Goal: Task Accomplishment & Management: Manage account settings

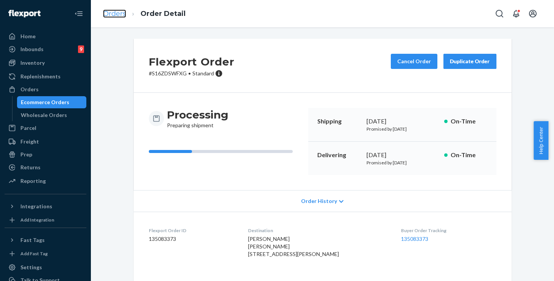
click at [111, 16] on link "Orders" at bounding box center [114, 13] width 23 height 8
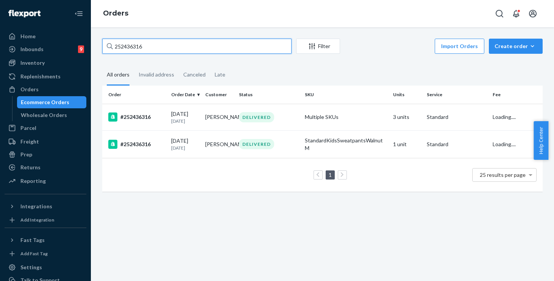
click at [209, 45] on input "252436316" at bounding box center [196, 46] width 189 height 15
drag, startPoint x: 138, startPoint y: 46, endPoint x: 36, endPoint y: 40, distance: 102.4
click at [36, 40] on div "Home Inbounds 9 Shipping Plans Problems 9 Inventory Products Replenishments Ord…" at bounding box center [277, 140] width 554 height 281
paste input "4517644"
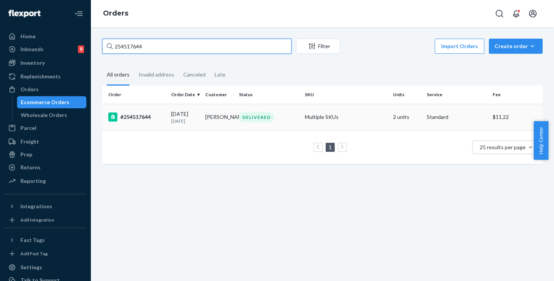
type input "254517644"
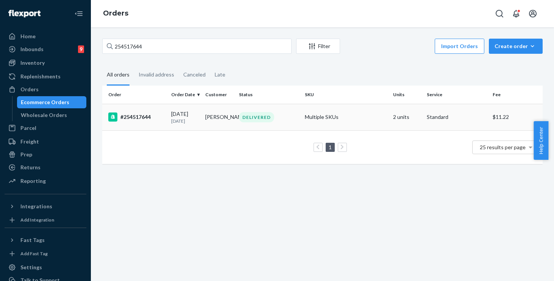
click at [296, 117] on div "DELIVERED" at bounding box center [268, 117] width 63 height 10
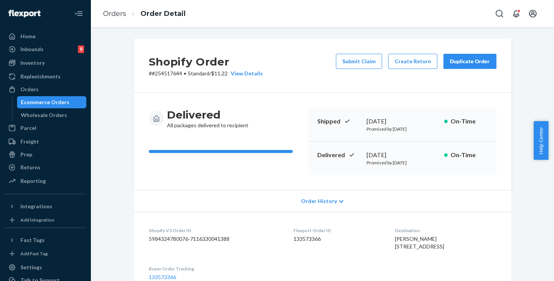
click at [464, 62] on div "Duplicate Order" at bounding box center [470, 62] width 40 height 8
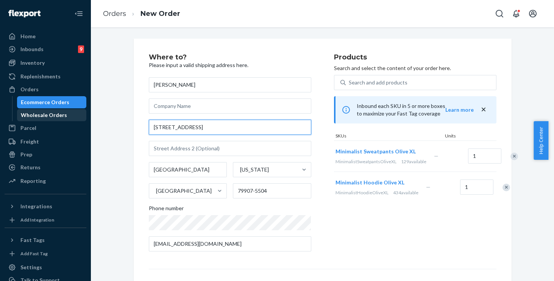
drag, startPoint x: 220, startPoint y: 131, endPoint x: 77, endPoint y: 110, distance: 144.5
click at [77, 110] on div "Home Inbounds 9 Shipping Plans Problems 9 Inventory Products Replenishments Ord…" at bounding box center [277, 140] width 554 height 281
paste input "106 Lillian Lan"
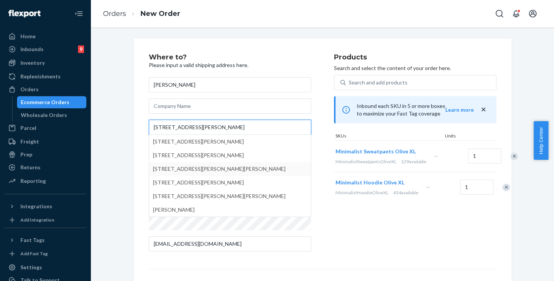
type input "106 Lillian Lane"
click at [134, 167] on div "Where to? Please input a valid shipping address here. Destiny Guerrero 106 Lill…" at bounding box center [323, 211] width 378 height 344
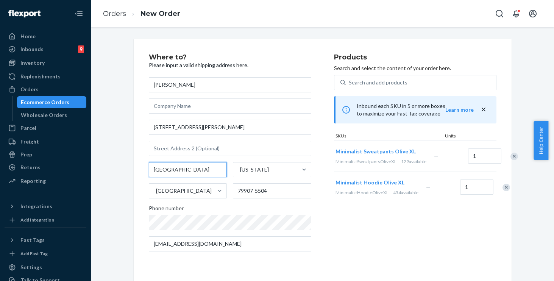
click at [188, 165] on input "El Paso" at bounding box center [188, 169] width 78 height 15
drag, startPoint x: 188, startPoint y: 166, endPoint x: 118, endPoint y: 156, distance: 70.4
click at [118, 156] on div "Where to? Please input a valid shipping address here. Destiny Guerrero 106 Lill…" at bounding box center [321, 211] width 451 height 344
paste input "Somerset"
type input "Somerset"
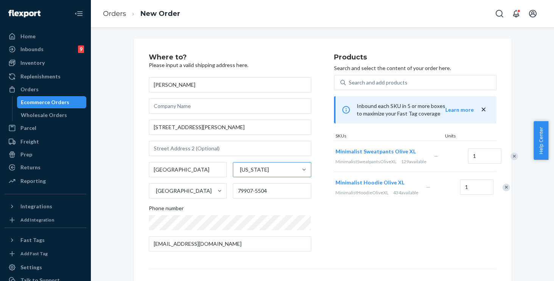
click at [261, 170] on div "Texas" at bounding box center [265, 169] width 64 height 15
click at [240, 170] on input "Texas" at bounding box center [239, 170] width 1 height 8
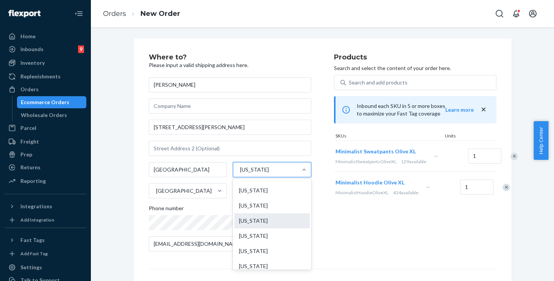
scroll to position [616, 0]
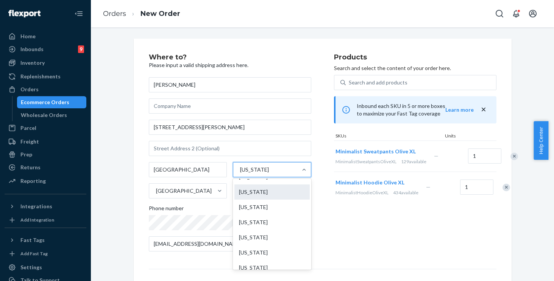
click at [258, 194] on div "Pennsylvania" at bounding box center [271, 191] width 75 height 15
click at [240, 173] on input "option Pennsylvania focused, 0 of 59. 59 results available. Use Up and Down to …" at bounding box center [239, 170] width 1 height 8
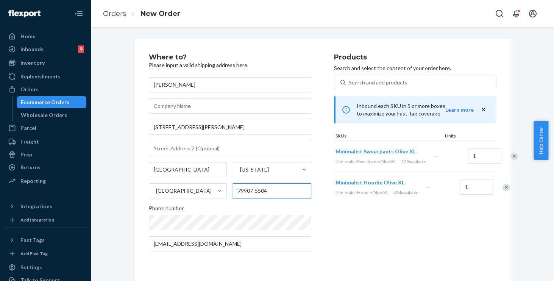
click at [279, 192] on input "79907-5504" at bounding box center [272, 190] width 78 height 15
click at [167, 174] on div "Somerset Pennsylvania United States 79907-5504" at bounding box center [230, 180] width 162 height 36
paste input "15501"
type input "15501"
click at [121, 157] on div "Where to? Please input a valid shipping address here. Destiny Guerrero 106 Lill…" at bounding box center [321, 211] width 451 height 344
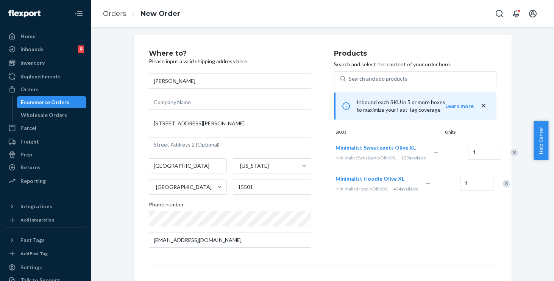
scroll to position [101, 0]
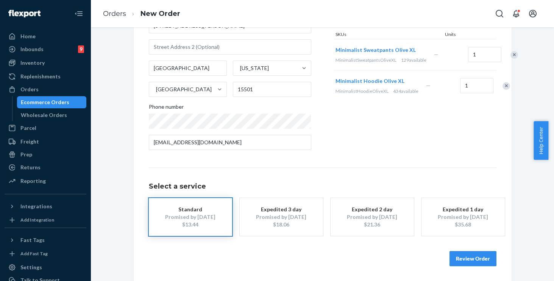
click at [462, 260] on button "Review Order" at bounding box center [472, 258] width 47 height 15
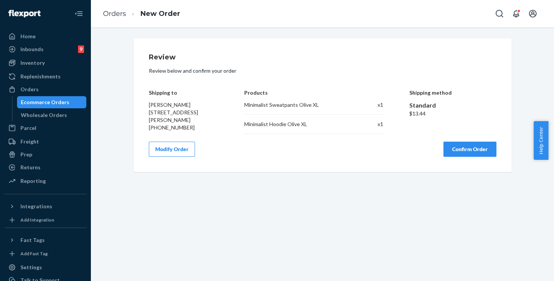
scroll to position [0, 0]
click at [458, 150] on button "Confirm Order" at bounding box center [469, 149] width 53 height 15
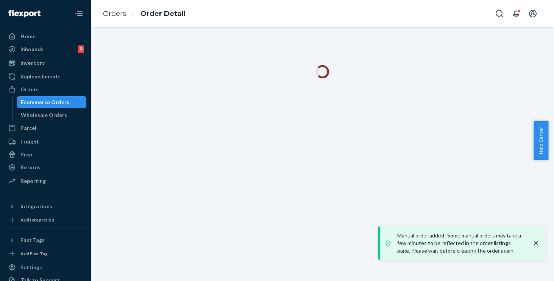
click at [534, 242] on icon "close toast" at bounding box center [536, 243] width 4 height 4
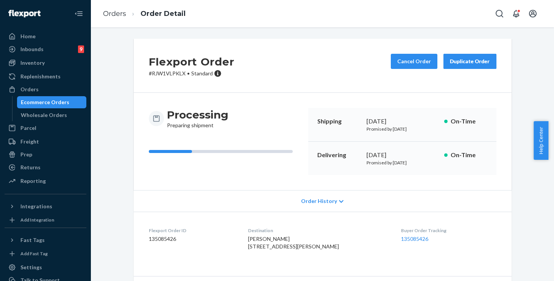
click at [106, 95] on div "Flexport Order # RJW1VLPKLX • Standard Cancel Order Duplicate Order Processing …" at bounding box center [321, 192] width 451 height 306
click at [109, 178] on div "Flexport Order # RJW1VLPKLX • Standard Cancel Order Duplicate Order Processing …" at bounding box center [321, 192] width 451 height 306
click at [118, 13] on link "Orders" at bounding box center [114, 13] width 23 height 8
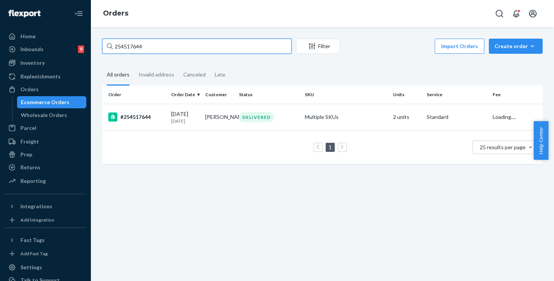
click at [155, 47] on input "254517644" at bounding box center [196, 46] width 189 height 15
click at [0, 13] on div "Home Inbounds 9 Shipping Plans Problems 9 Inventory Products Replenishments Ord…" at bounding box center [277, 140] width 554 height 281
paste input "3290"
type input "254329044"
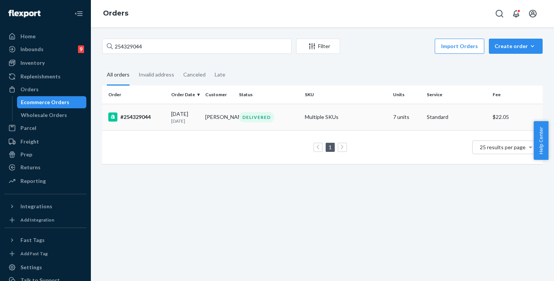
click at [282, 117] on div "DELIVERED" at bounding box center [268, 117] width 63 height 10
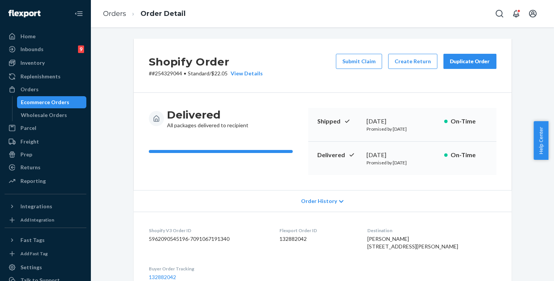
click at [458, 63] on div "Duplicate Order" at bounding box center [470, 62] width 40 height 8
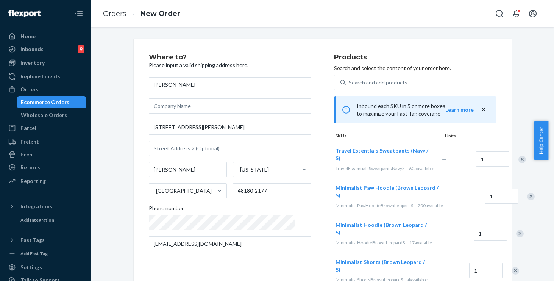
click at [518, 162] on div "Remove Item" at bounding box center [522, 160] width 8 height 8
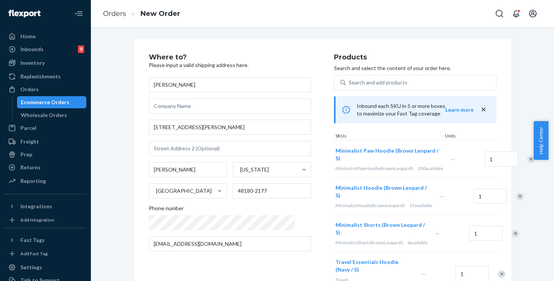
click at [517, 159] on div at bounding box center [526, 159] width 19 height 20
click at [527, 162] on div "Remove Item" at bounding box center [531, 160] width 8 height 8
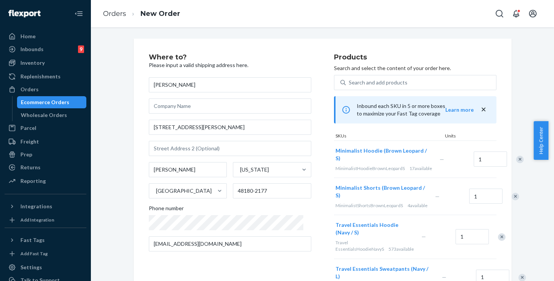
click at [516, 163] on div "Remove Item" at bounding box center [520, 160] width 8 height 8
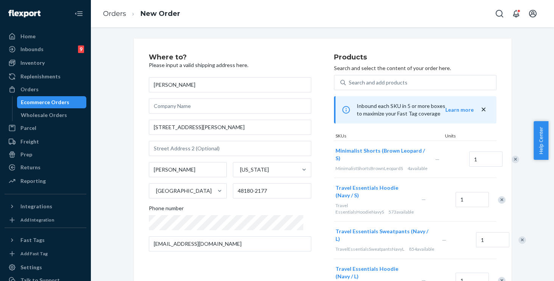
click at [511, 160] on div "Remove Item" at bounding box center [515, 160] width 8 height 8
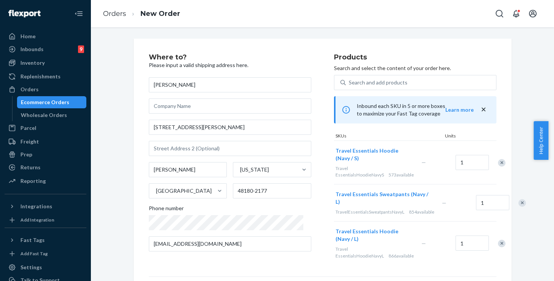
click at [498, 162] on div "Remove Item" at bounding box center [502, 163] width 8 height 8
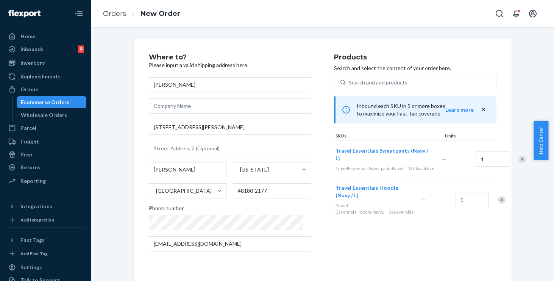
click at [498, 204] on div "Remove Item" at bounding box center [502, 200] width 8 height 8
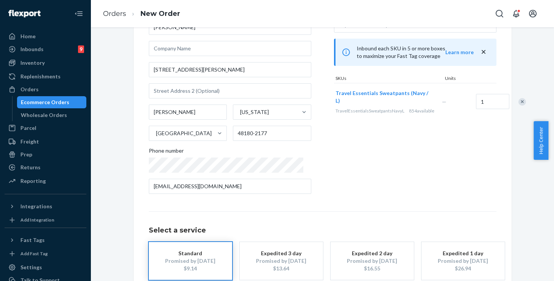
scroll to position [101, 0]
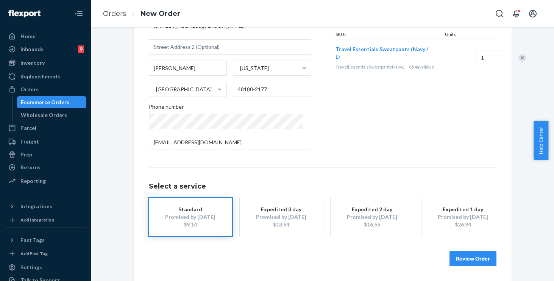
click at [469, 262] on button "Review Order" at bounding box center [472, 258] width 47 height 15
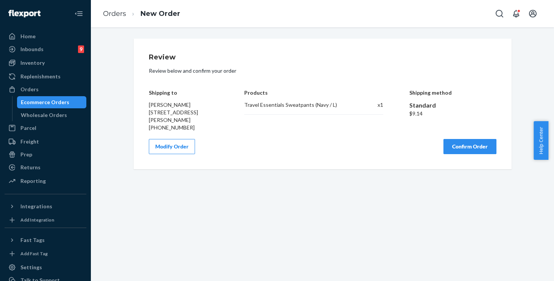
click at [462, 150] on button "Confirm Order" at bounding box center [469, 146] width 53 height 15
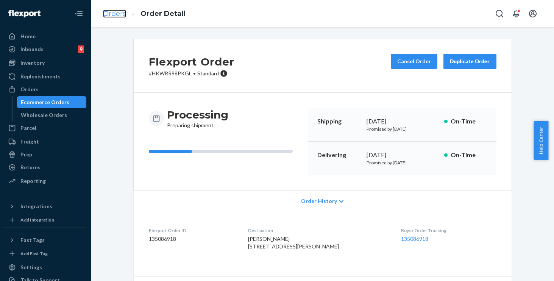
click at [123, 12] on link "Orders" at bounding box center [114, 13] width 23 height 8
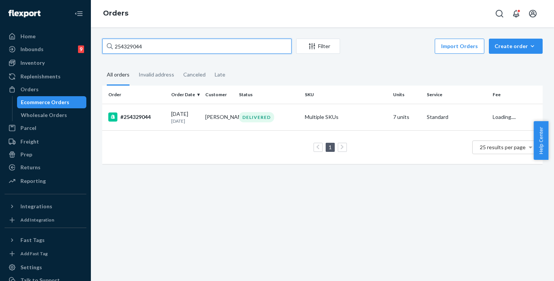
click at [199, 48] on input "254329044" at bounding box center [196, 46] width 189 height 15
drag, startPoint x: 98, startPoint y: 36, endPoint x: 14, endPoint y: 24, distance: 84.5
click at [14, 24] on div "Home Inbounds 9 Shipping Plans Problems 9 Inventory Products Replenishments Ord…" at bounding box center [277, 140] width 554 height 281
paste input "432338"
type input "254432338"
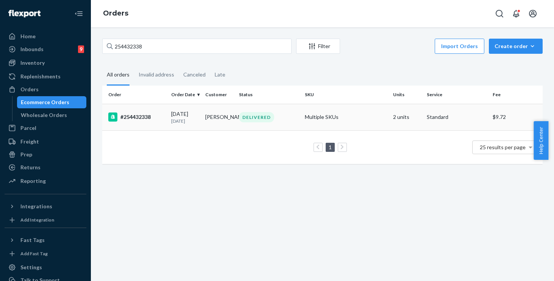
click at [353, 118] on td "Multiple SKUs" at bounding box center [346, 117] width 88 height 26
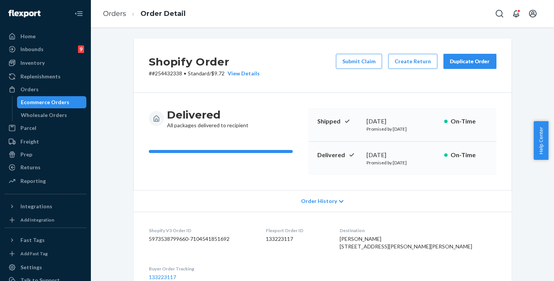
click at [462, 63] on div "Duplicate Order" at bounding box center [470, 62] width 40 height 8
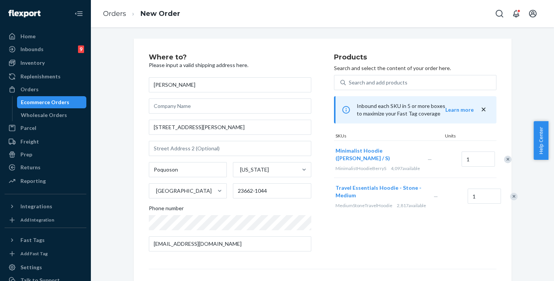
click at [510, 200] on div "Remove Item" at bounding box center [514, 197] width 8 height 8
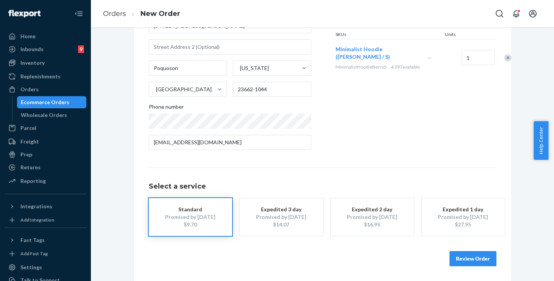
scroll to position [101, 0]
click at [464, 257] on button "Review Order" at bounding box center [472, 258] width 47 height 15
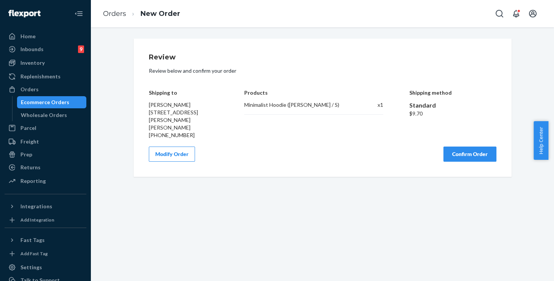
scroll to position [0, 0]
click at [463, 135] on div "Review Review below and confirm your order Shipping to Erin Johnson 37 Wornom F…" at bounding box center [322, 108] width 347 height 108
click at [462, 146] on button "Confirm Order" at bounding box center [469, 153] width 53 height 15
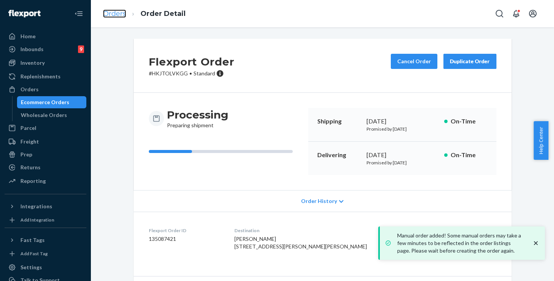
click at [108, 16] on link "Orders" at bounding box center [114, 13] width 23 height 8
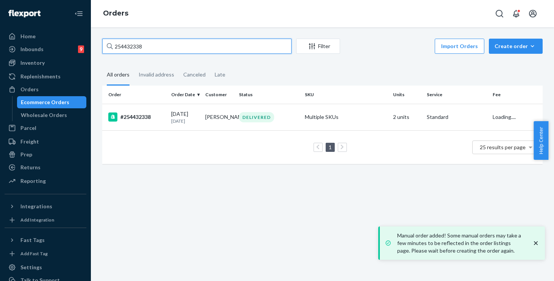
click at [201, 50] on input "254432338" at bounding box center [196, 46] width 189 height 15
drag, startPoint x: 49, startPoint y: 14, endPoint x: 22, endPoint y: 9, distance: 27.1
click at [25, 10] on div "Home Inbounds 9 Shipping Plans Problems 9 Inventory Products Replenishments Ord…" at bounding box center [277, 140] width 554 height 281
paste input "255833"
type input "254255833"
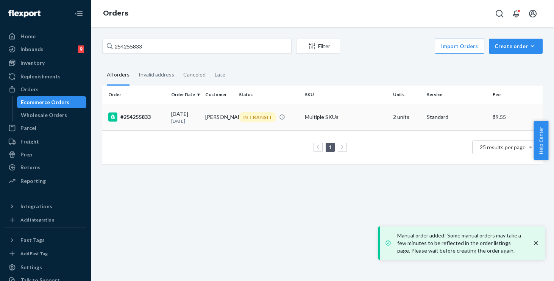
click at [291, 113] on div "IN TRANSIT" at bounding box center [268, 117] width 63 height 10
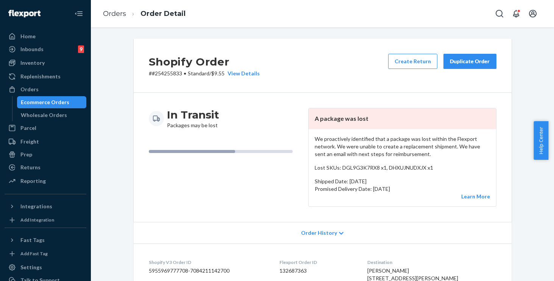
click at [263, 202] on div "In Transit Packages may be lost" at bounding box center [225, 157] width 153 height 99
click at [113, 14] on link "Orders" at bounding box center [114, 13] width 23 height 8
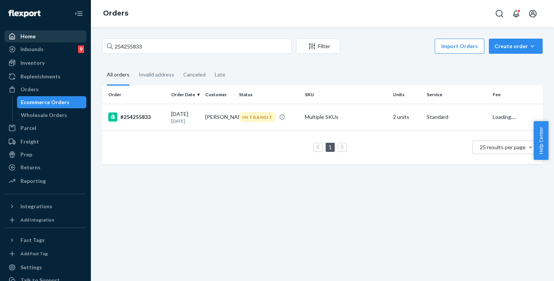
click at [20, 39] on div "Home" at bounding box center [27, 37] width 15 height 8
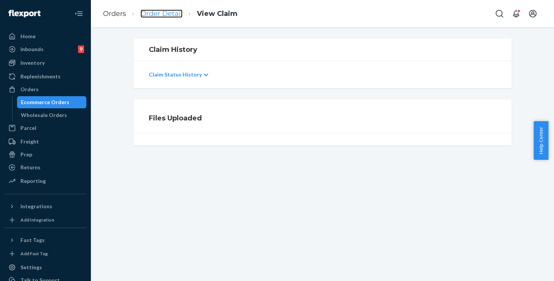
click at [167, 13] on link "Order Detail" at bounding box center [161, 13] width 42 height 8
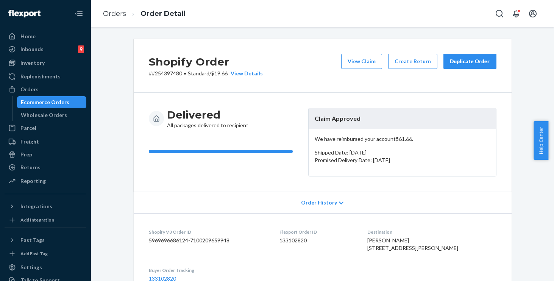
click at [258, 88] on div "Shopify Order # #254397480 • Standard / $19.66 View Details View Claim Create R…" at bounding box center [323, 66] width 378 height 54
click at [463, 61] on div "Duplicate Order" at bounding box center [470, 62] width 40 height 8
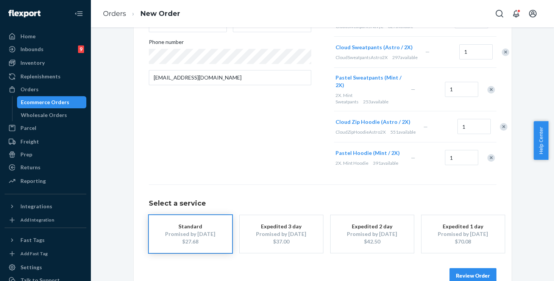
scroll to position [166, 0]
click at [487, 162] on div "Remove Item" at bounding box center [491, 158] width 8 height 8
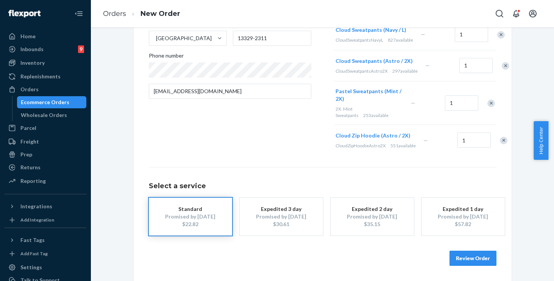
click at [487, 107] on div "Remove Item" at bounding box center [491, 104] width 8 height 8
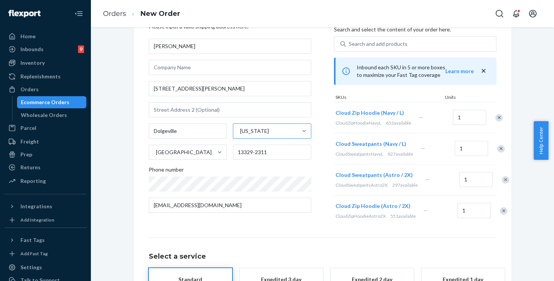
scroll to position [56, 0]
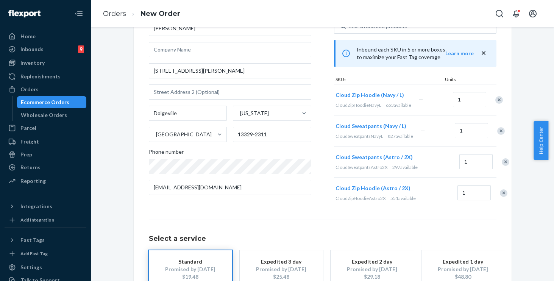
click at [501, 166] on div "Remove Item" at bounding box center [505, 162] width 8 height 8
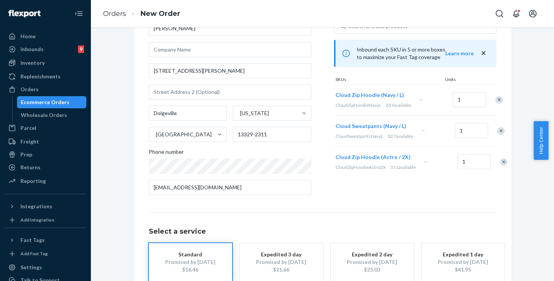
click at [289, 211] on div "Where to? Please input a valid shipping address here. Tammy Hart 636 Brockett R…" at bounding box center [322, 154] width 347 height 314
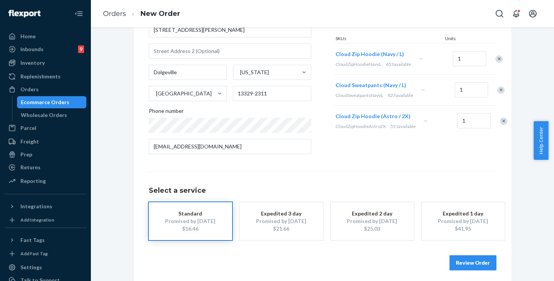
scroll to position [108, 0]
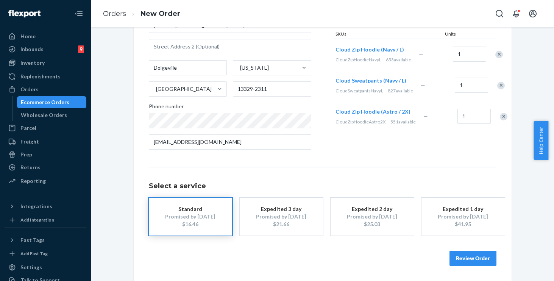
click at [464, 258] on button "Review Order" at bounding box center [472, 258] width 47 height 15
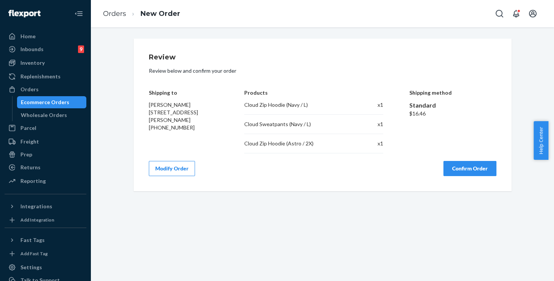
click at [461, 169] on button "Confirm Order" at bounding box center [469, 168] width 53 height 15
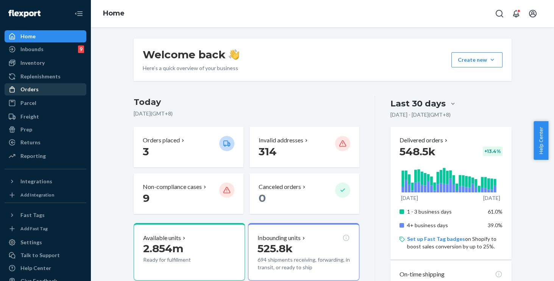
click at [34, 86] on div "Orders" at bounding box center [29, 90] width 18 height 8
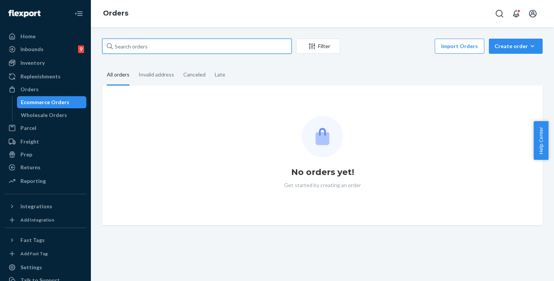
drag, startPoint x: 198, startPoint y: 39, endPoint x: 196, endPoint y: 43, distance: 4.4
click at [198, 39] on input "text" at bounding box center [196, 46] width 189 height 15
paste input "254125605"
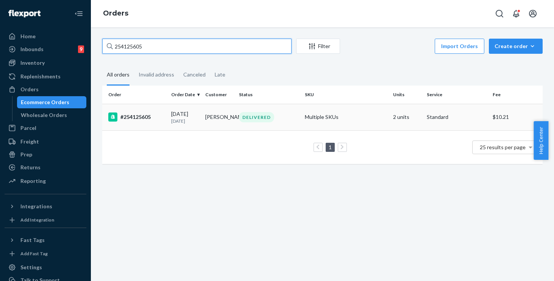
type input "254125605"
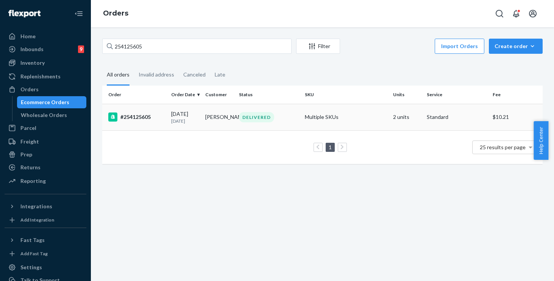
click at [363, 115] on td "Multiple SKUs" at bounding box center [346, 117] width 88 height 26
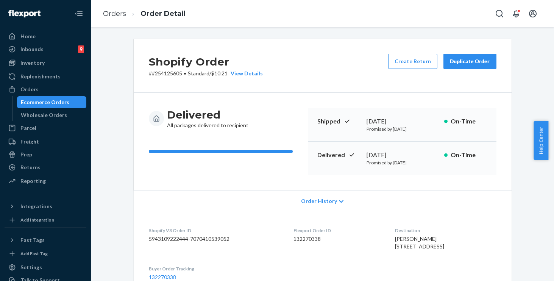
click at [403, 86] on div "Shopify Order # #254125605 • Standard / $10.21 View Details Create Return Dupli…" at bounding box center [323, 66] width 378 height 54
click at [113, 15] on link "Orders" at bounding box center [114, 13] width 23 height 8
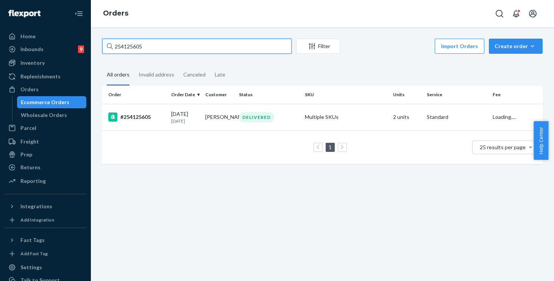
click at [161, 42] on input "254125605" at bounding box center [196, 46] width 189 height 15
click at [163, 44] on input "254125605" at bounding box center [196, 46] width 189 height 15
drag, startPoint x: 146, startPoint y: 45, endPoint x: 79, endPoint y: 32, distance: 67.8
click at [80, 33] on div "Home Inbounds 9 Shipping Plans Problems 9 Inventory Products Replenishments Ord…" at bounding box center [277, 140] width 554 height 281
paste input "80043"
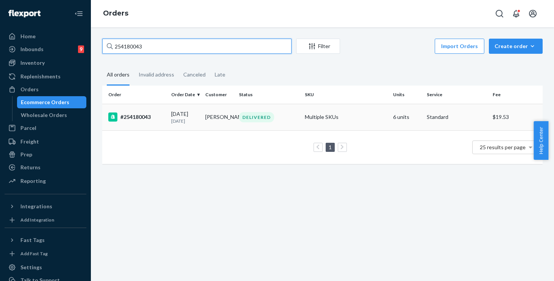
type input "254180043"
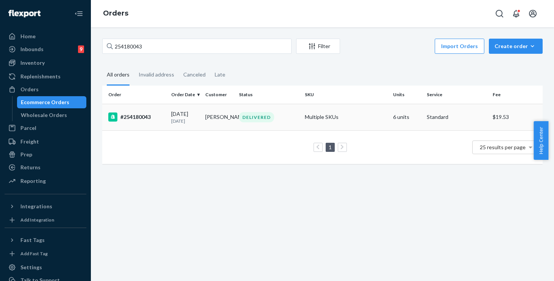
click at [347, 123] on td "Multiple SKUs" at bounding box center [346, 117] width 88 height 26
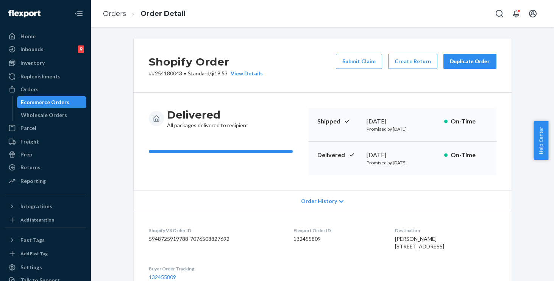
click at [474, 58] on div "Duplicate Order" at bounding box center [470, 62] width 40 height 8
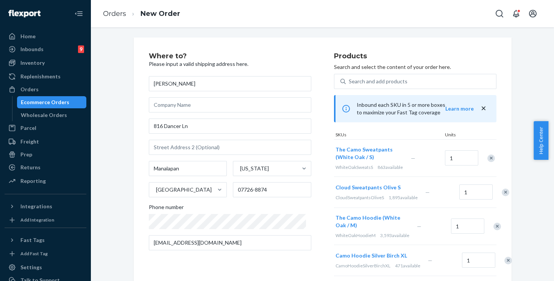
scroll to position [2, 0]
click at [488, 156] on div "Remove Item" at bounding box center [491, 158] width 8 height 8
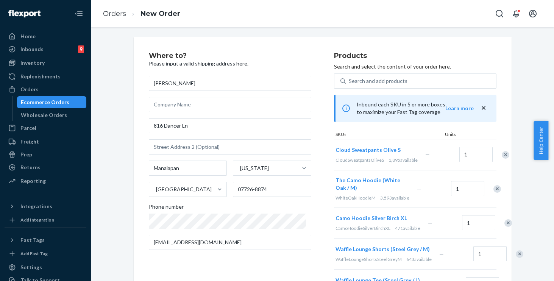
click at [493, 193] on div "Remove Item" at bounding box center [497, 189] width 8 height 8
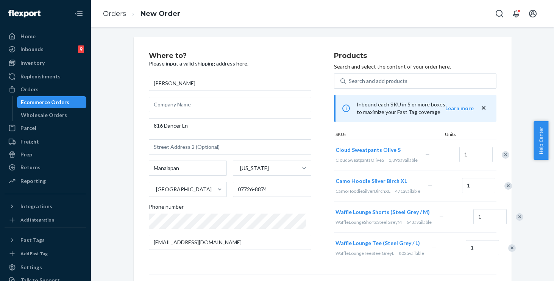
click at [504, 190] on div "Remove Item" at bounding box center [508, 186] width 8 height 8
click at [515, 190] on div "Remove Item" at bounding box center [519, 186] width 8 height 8
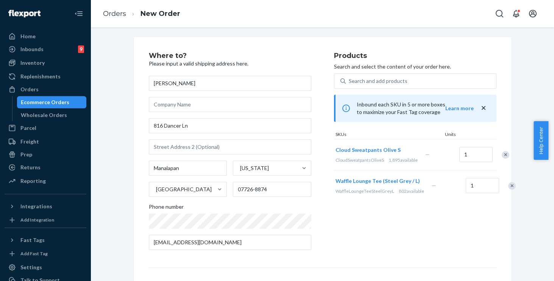
click at [508, 190] on div "Remove Item" at bounding box center [512, 186] width 8 height 8
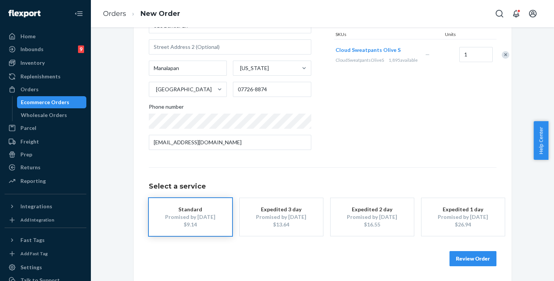
click at [471, 261] on button "Review Order" at bounding box center [472, 258] width 47 height 15
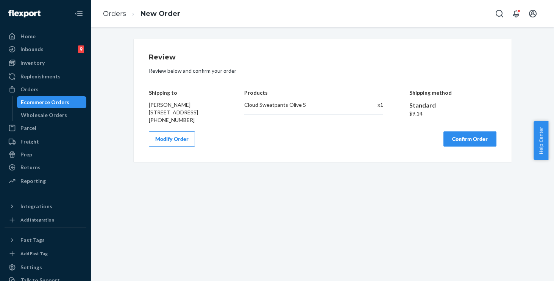
scroll to position [0, 0]
click at [467, 145] on button "Confirm Order" at bounding box center [469, 138] width 53 height 15
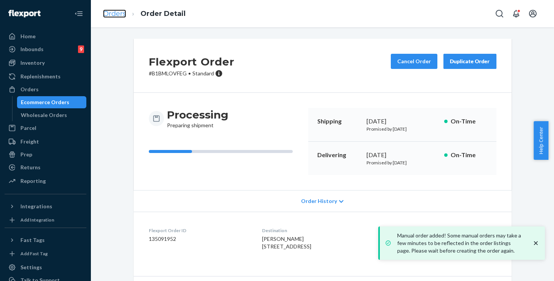
click at [121, 15] on link "Orders" at bounding box center [114, 13] width 23 height 8
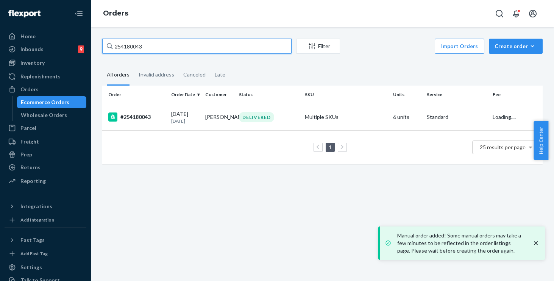
click at [170, 52] on input "254180043" at bounding box center [196, 46] width 189 height 15
drag, startPoint x: 145, startPoint y: 41, endPoint x: 8, endPoint y: 4, distance: 141.6
click at [8, 4] on div "Home Inbounds 9 Shipping Plans Problems 9 Inventory Products Replenishments Ord…" at bounding box center [277, 140] width 554 height 281
paste input "95229"
type input "254195229"
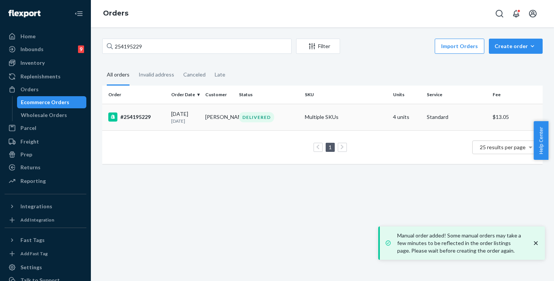
click at [359, 115] on td "Multiple SKUs" at bounding box center [346, 117] width 88 height 26
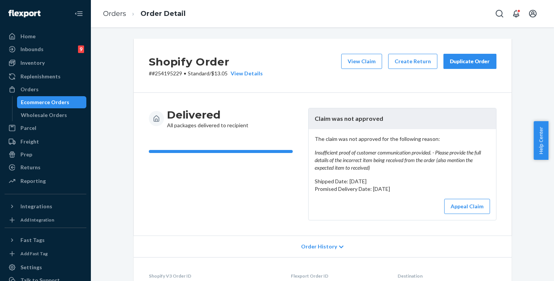
click at [465, 61] on div "Duplicate Order" at bounding box center [470, 62] width 40 height 8
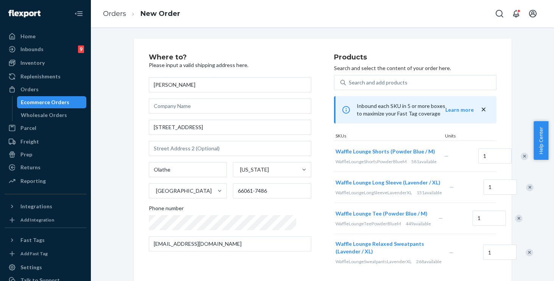
click at [526, 191] on div "Remove Item" at bounding box center [530, 188] width 8 height 8
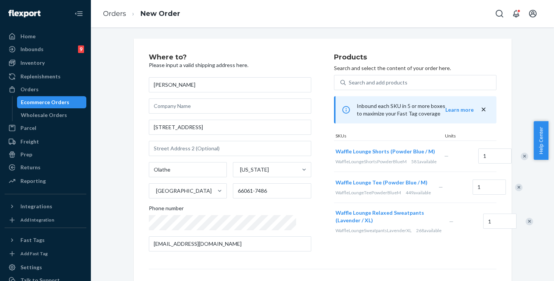
click at [525, 225] on div "Remove Item" at bounding box center [529, 222] width 8 height 8
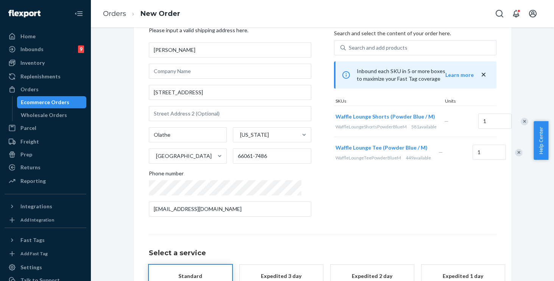
scroll to position [101, 0]
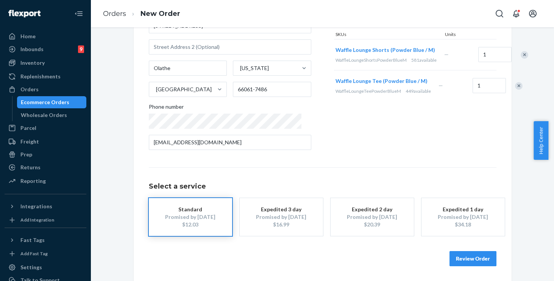
click at [465, 253] on button "Review Order" at bounding box center [472, 258] width 47 height 15
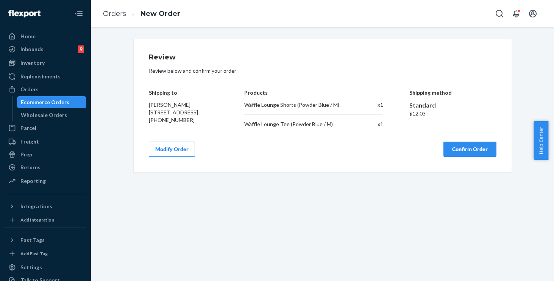
scroll to position [0, 0]
click at [467, 144] on button "Confirm Order" at bounding box center [469, 149] width 53 height 15
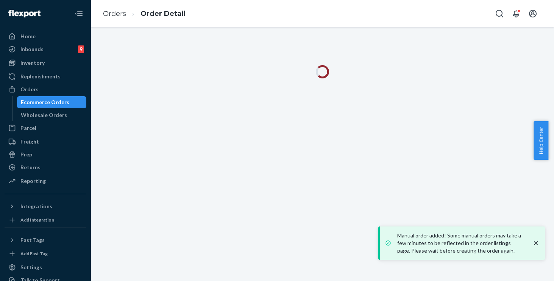
click at [222, 153] on div at bounding box center [322, 154] width 463 height 254
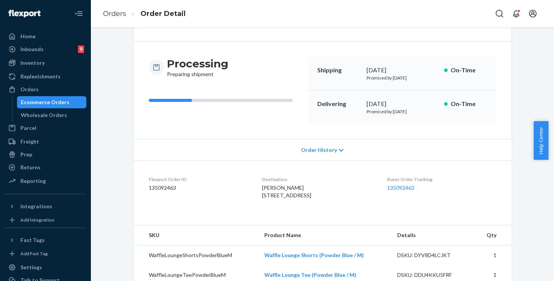
scroll to position [79, 0]
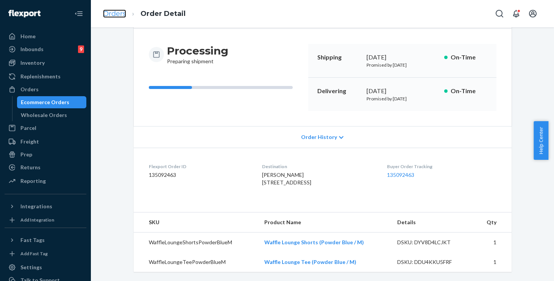
click at [121, 14] on link "Orders" at bounding box center [114, 13] width 23 height 8
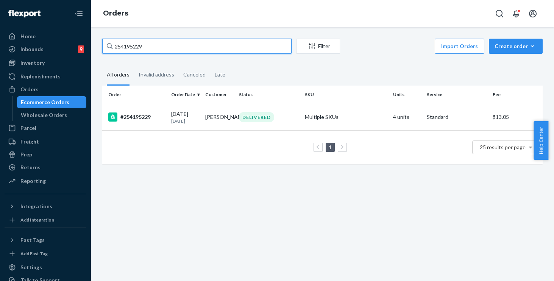
click at [163, 47] on input "254195229" at bounding box center [196, 46] width 189 height 15
drag, startPoint x: 123, startPoint y: 41, endPoint x: 0, endPoint y: 20, distance: 125.0
click at [0, 20] on div "Home Inbounds 9 Shipping Plans Problems 9 Inventory Products Replenishments Ord…" at bounding box center [277, 140] width 554 height 281
paste input "65574"
type input "254655749"
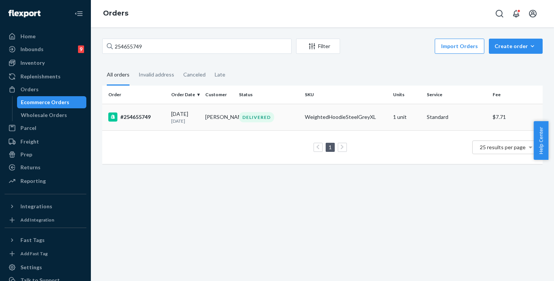
click at [276, 117] on div "DELIVERED" at bounding box center [268, 117] width 63 height 10
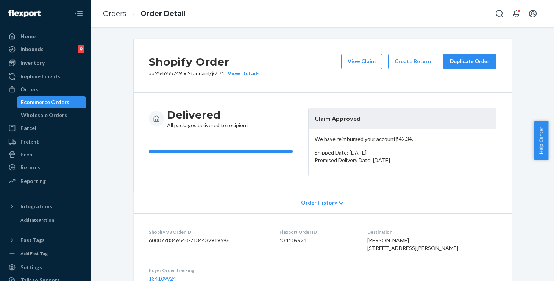
click at [470, 65] on button "Duplicate Order" at bounding box center [469, 61] width 53 height 15
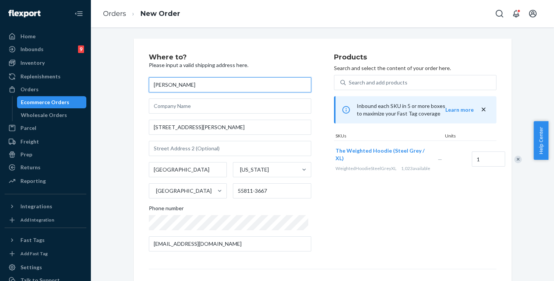
scroll to position [101, 0]
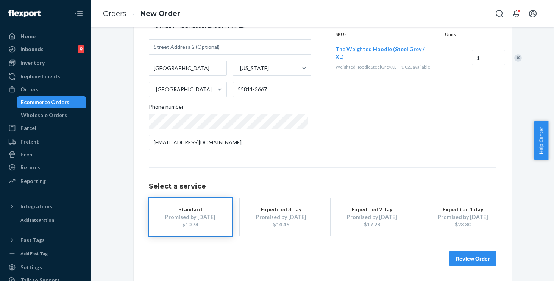
click at [479, 261] on button "Review Order" at bounding box center [472, 258] width 47 height 15
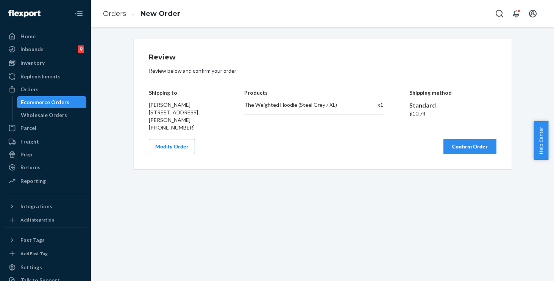
scroll to position [0, 0]
click at [478, 150] on button "Confirm Order" at bounding box center [469, 146] width 53 height 15
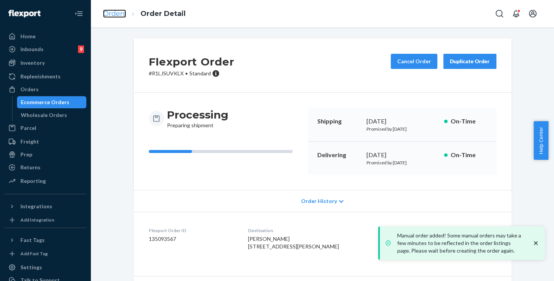
click at [118, 13] on link "Orders" at bounding box center [114, 13] width 23 height 8
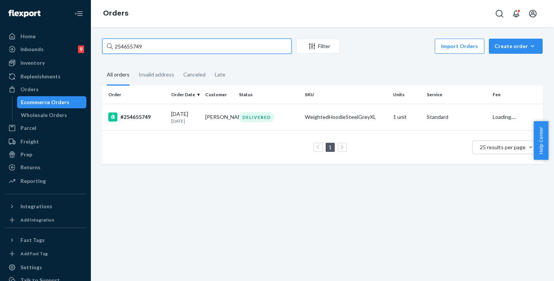
click at [182, 50] on input "254655749" at bounding box center [196, 46] width 189 height 15
drag, startPoint x: 124, startPoint y: 51, endPoint x: 0, endPoint y: 48, distance: 124.5
click at [0, 48] on div "Home Inbounds 9 Shipping Plans Problems 9 Inventory Products Replenishments Ord…" at bounding box center [277, 140] width 554 height 281
paste input "848712"
type input "254848712"
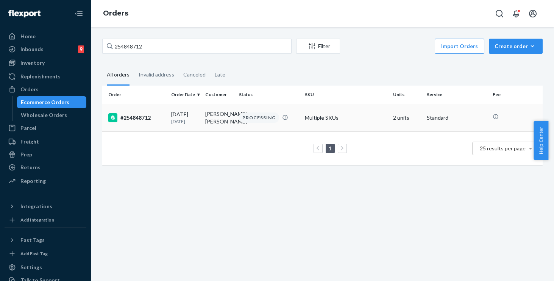
click at [161, 131] on td "#254848712" at bounding box center [135, 118] width 66 height 28
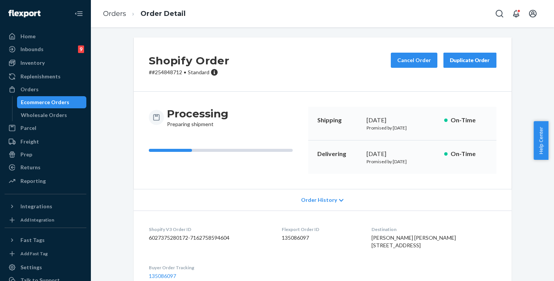
scroll to position [2, 0]
click at [115, 15] on link "Orders" at bounding box center [114, 13] width 23 height 8
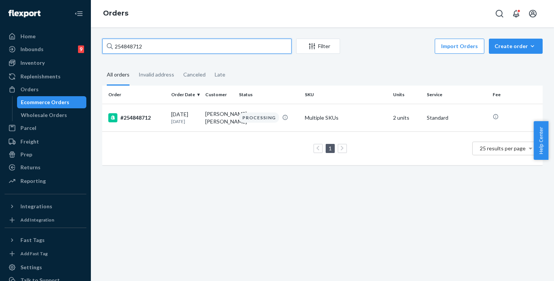
click at [163, 51] on input "254848712" at bounding box center [196, 46] width 189 height 15
drag, startPoint x: 90, startPoint y: 35, endPoint x: 73, endPoint y: 30, distance: 18.5
click at [73, 30] on div "Home Inbounds 9 Shipping Plans Problems 9 Inventory Products Replenishments Ord…" at bounding box center [277, 140] width 554 height 281
paste input "3096"
type input "254843096"
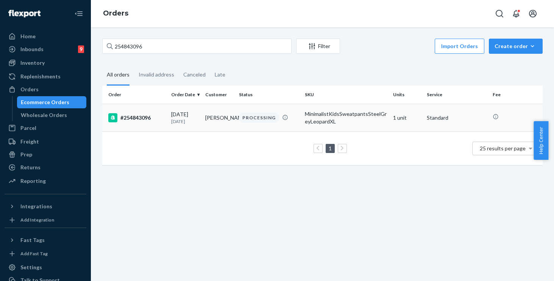
click at [156, 118] on div "#254843096" at bounding box center [136, 117] width 57 height 9
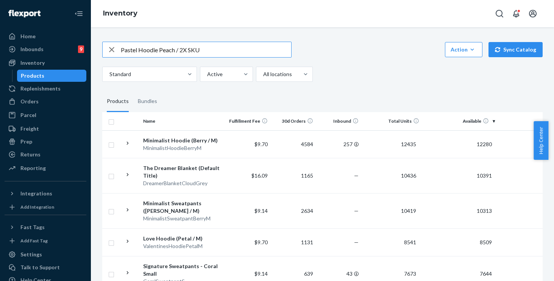
drag, startPoint x: 188, startPoint y: 50, endPoint x: 275, endPoint y: 63, distance: 87.2
click at [275, 63] on div "Pastel Hoodie Peach / 2X SKU Action Create product Create bundle Bulk create pr…" at bounding box center [322, 62] width 440 height 40
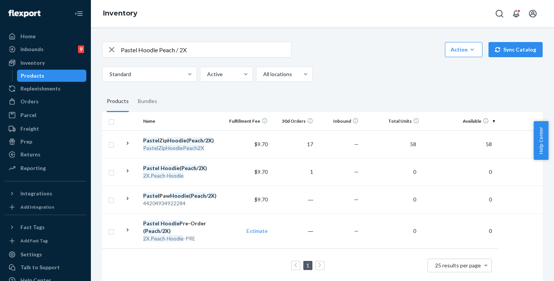
click at [216, 54] on input "Pastel Hoodie Peach / 2X" at bounding box center [206, 49] width 170 height 15
drag, startPoint x: 218, startPoint y: 52, endPoint x: 36, endPoint y: 22, distance: 185.3
click at [36, 22] on div "Home Inbounds 9 Shipping Plans Problems 9 Inventory Products Replenishments Ord…" at bounding box center [277, 140] width 554 height 281
paste input "StraightLegSweatsPeachXL"
click at [137, 50] on input "PastelStraightLegSweatsPeachXL" at bounding box center [206, 49] width 170 height 15
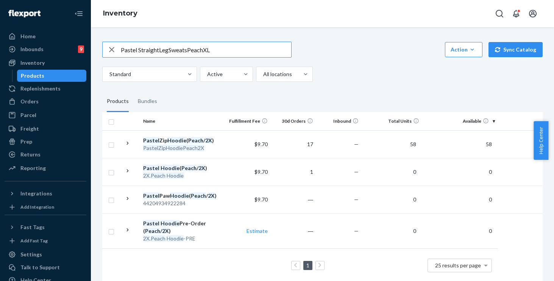
click at [159, 49] on input "Pastel StraightLegSweatsPeachXL" at bounding box center [206, 49] width 170 height 15
click at [170, 49] on input "Pastel Straight LegSweatsPeachXL" at bounding box center [206, 49] width 170 height 15
click at [190, 50] on input "Pastel Straight Leg SweatsPeachXL" at bounding box center [206, 49] width 170 height 15
click at [206, 51] on input "Pastel Straight Leg Sweats PeachXL" at bounding box center [206, 49] width 170 height 15
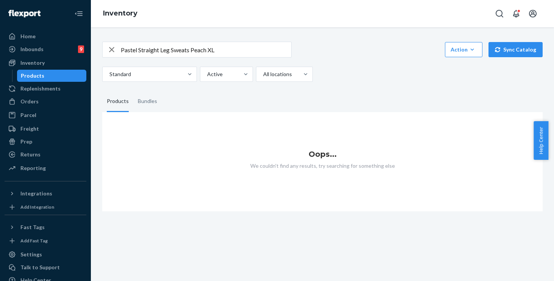
click at [189, 50] on input "Pastel Straight Leg Sweats Peach XL" at bounding box center [206, 49] width 170 height 15
click at [188, 50] on input "Pastel Straight Leg Sweats Peach XL" at bounding box center [206, 49] width 170 height 15
click at [187, 53] on input "Pastel Straight Leg Sweats Peach XL" at bounding box center [206, 49] width 170 height 15
type input "Pastel Straight Leg Sweatpantss Peach XL"
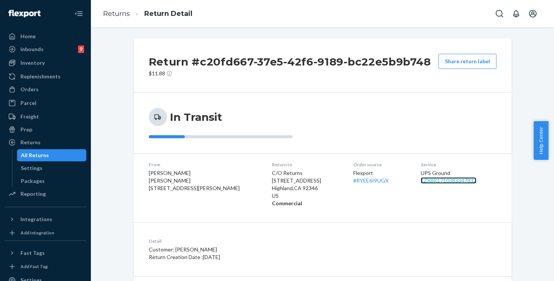
click at [431, 178] on link "1ZX8R1710383347832" at bounding box center [448, 180] width 56 height 6
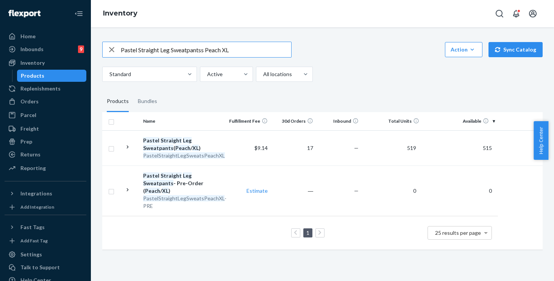
click at [261, 49] on input "Pastel Straight Leg Sweatpantss Peach XL" at bounding box center [206, 49] width 170 height 15
drag, startPoint x: 251, startPoint y: 48, endPoint x: 0, endPoint y: 11, distance: 253.7
click at [0, 11] on div "Home Inbounds 9 Shipping Plans Problems 9 Inventory Products Replenishments Ord…" at bounding box center [277, 140] width 554 height 281
click at [148, 48] on input "MinimalistHoodieSteelGreyLeopardM" at bounding box center [206, 49] width 170 height 15
click at [169, 49] on input "Minimalist HoodieSteelGreyLeopardM" at bounding box center [206, 49] width 170 height 15
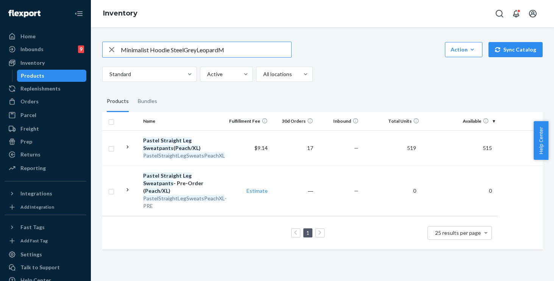
click at [185, 50] on input "Minimalist Hoodie SteelGreyLeopardM" at bounding box center [206, 49] width 170 height 15
click at [197, 50] on input "Minimalist Hoodie Steel GreyLeopardM" at bounding box center [206, 49] width 170 height 15
click at [221, 50] on input "Minimalist Hoodie Steel Grey LeopardM" at bounding box center [206, 49] width 170 height 15
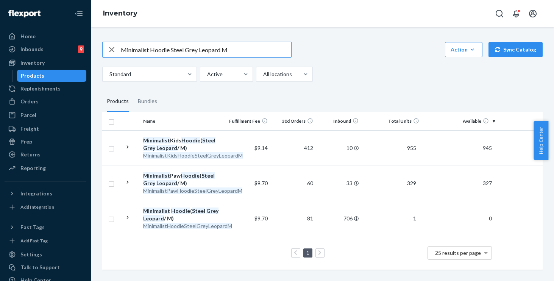
drag, startPoint x: 151, startPoint y: 48, endPoint x: 170, endPoint y: 48, distance: 18.9
click at [170, 48] on input "Minimalist Hoodie Steel Grey Leopard M" at bounding box center [206, 49] width 170 height 15
type input "Minimalist sweatpants Steel Grey Leopard M"
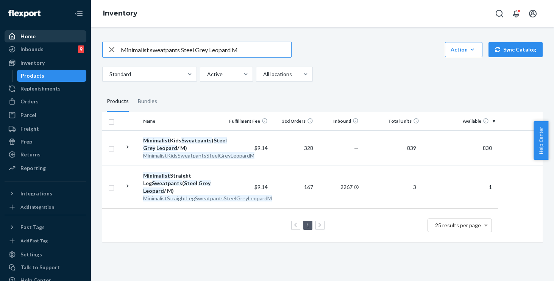
drag, startPoint x: 60, startPoint y: 34, endPoint x: 27, endPoint y: 30, distance: 33.5
click at [27, 30] on div "Home Inbounds 9 Shipping Plans Problems 9 Inventory Products Replenishments Ord…" at bounding box center [277, 140] width 554 height 281
click at [133, 48] on input "DNDTravelHoodieBoneM" at bounding box center [206, 49] width 170 height 15
click at [151, 50] on input "DND TravelHoodieBoneM" at bounding box center [206, 49] width 170 height 15
click at [170, 50] on input "DND Travel HoodieBoneM" at bounding box center [206, 49] width 170 height 15
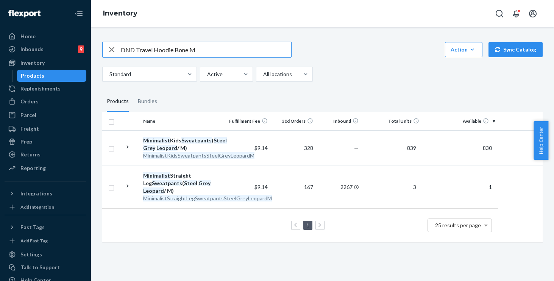
type input "DND Travel Hoodie Bone M"
